Goal: Navigation & Orientation: Understand site structure

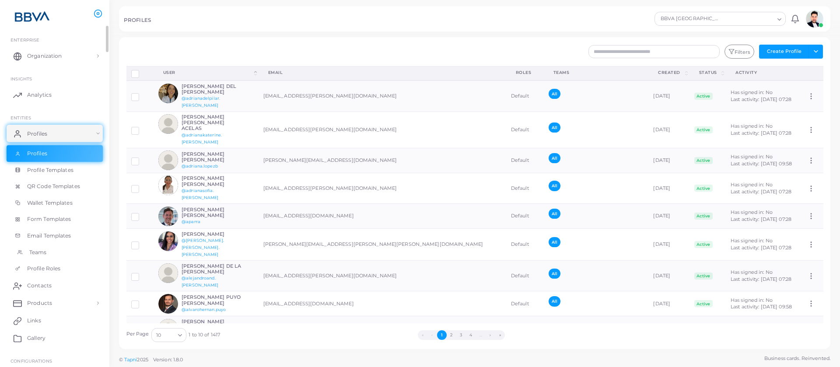
click at [46, 250] on span "Teams" at bounding box center [38, 253] width 18 height 8
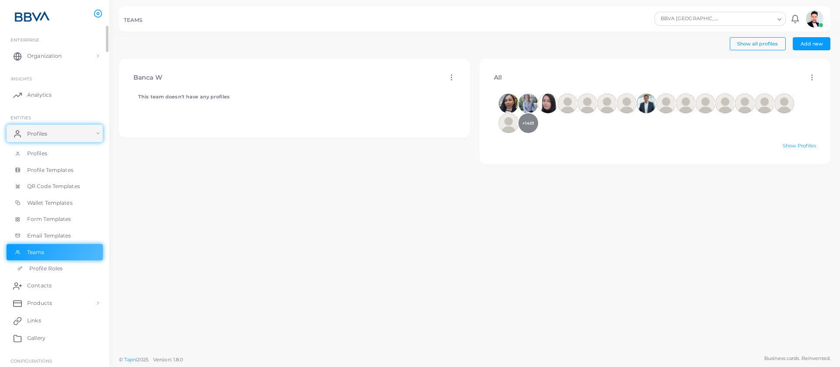
click at [44, 270] on span "Profile Roles" at bounding box center [45, 269] width 33 height 8
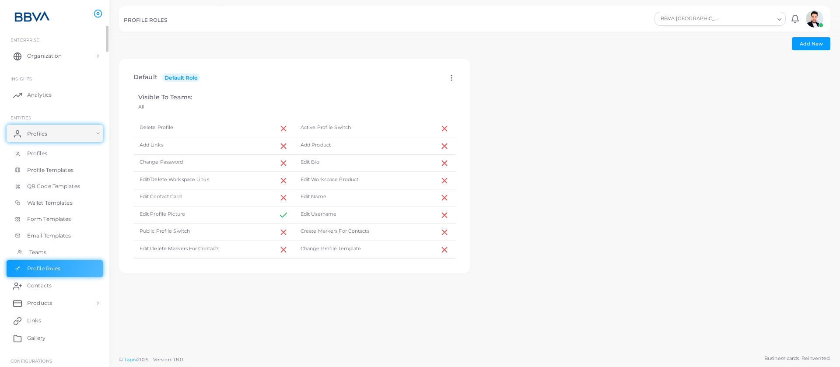
click at [44, 254] on span "Teams" at bounding box center [38, 253] width 18 height 8
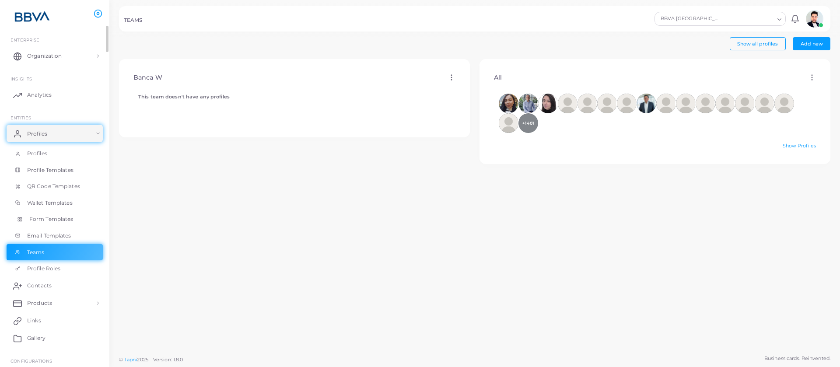
click at [50, 220] on span "Form Templates" at bounding box center [51, 219] width 44 height 8
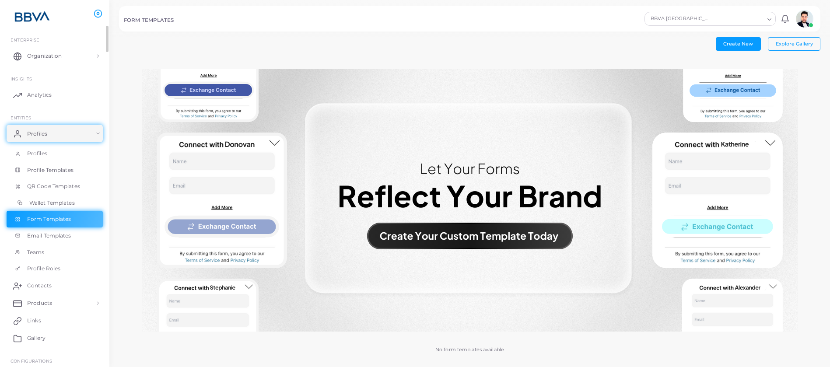
click at [53, 203] on span "Wallet Templates" at bounding box center [52, 203] width 46 height 8
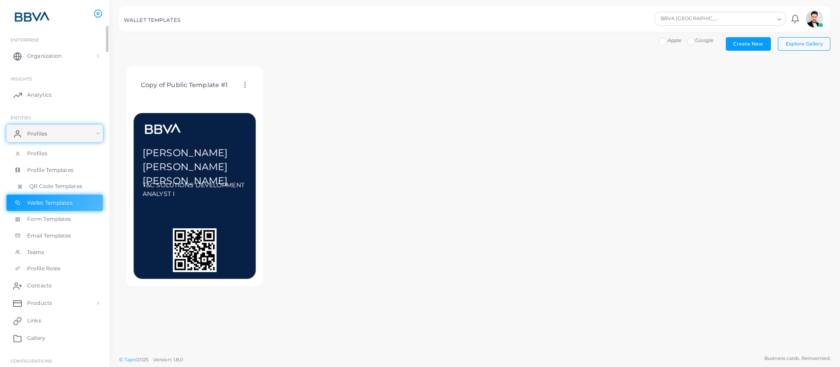
click at [55, 187] on span "QR Code Templates" at bounding box center [55, 187] width 53 height 8
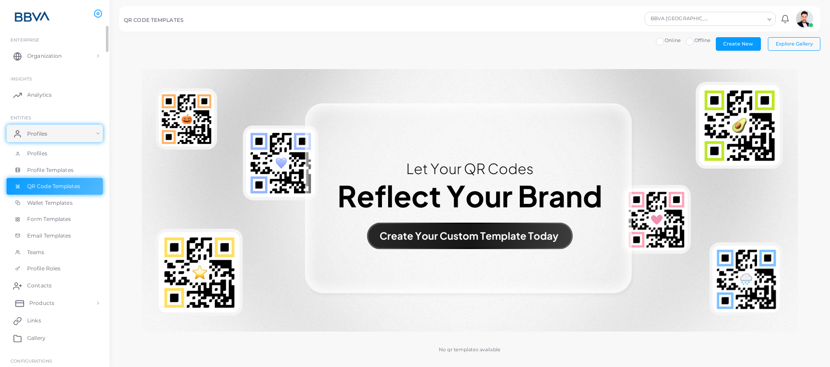
click at [98, 303] on link "Products" at bounding box center [55, 304] width 96 height 18
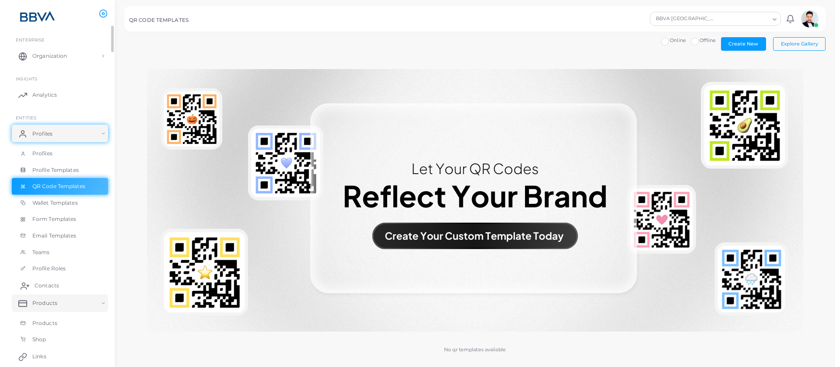
scroll to position [56, 0]
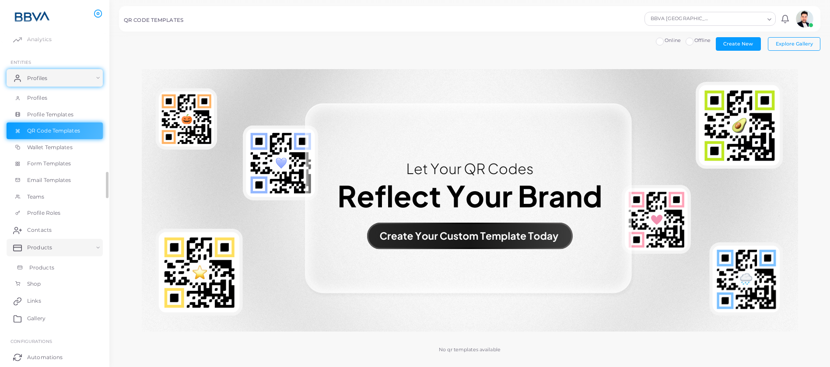
click at [56, 270] on link "Products" at bounding box center [55, 268] width 96 height 17
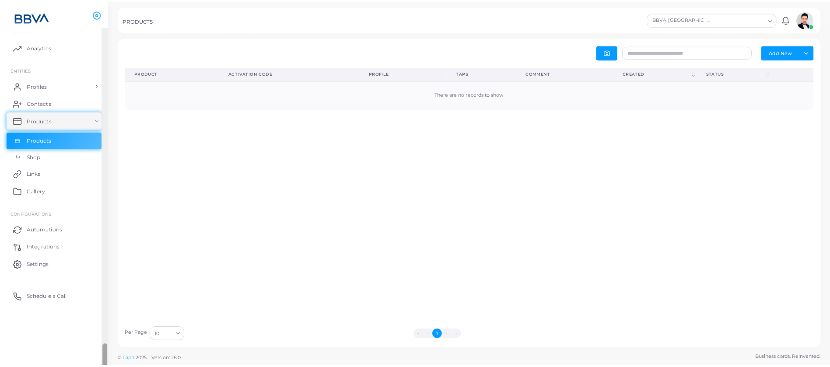
scroll to position [46, 0]
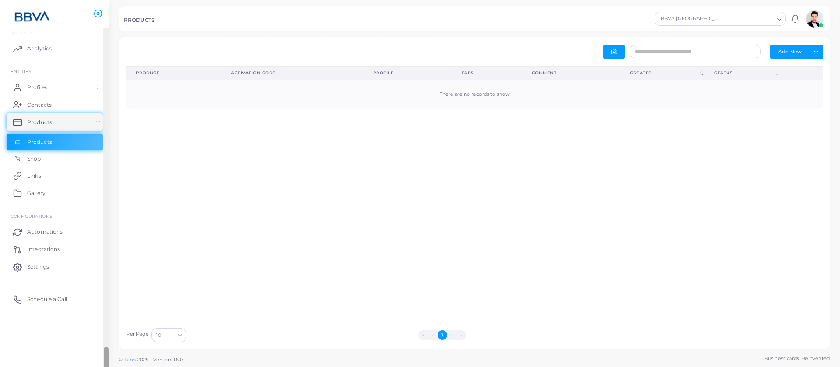
drag, startPoint x: 107, startPoint y: 186, endPoint x: 107, endPoint y: 159, distance: 27.1
click at [110, 162] on div "PRODUCTS BBVA [GEOGRAPHIC_DATA] Loading... Notifications 0 New Mark All As Read…" at bounding box center [420, 183] width 840 height 367
click at [91, 88] on link "Profiles" at bounding box center [55, 87] width 96 height 18
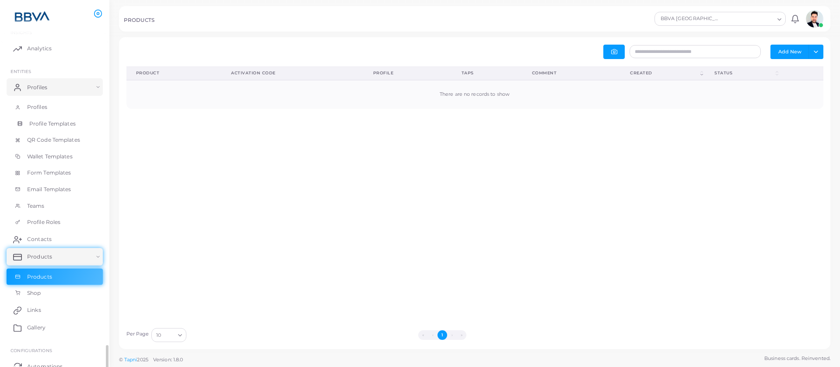
click at [58, 126] on span "Profile Templates" at bounding box center [52, 124] width 46 height 8
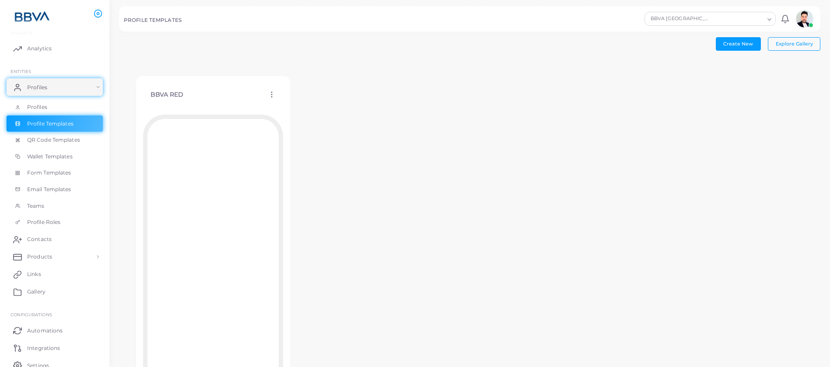
click at [274, 95] on icon at bounding box center [272, 95] width 8 height 8
click at [390, 104] on div "BBVA RED Edit Template Assign template Duplicate Template Delete Template Copy …" at bounding box center [470, 245] width 702 height 370
click at [273, 95] on icon at bounding box center [272, 95] width 8 height 8
click at [392, 106] on div "BBVA RED Edit Template Assign template Duplicate Template Delete Template Copy …" at bounding box center [470, 245] width 702 height 370
